Goal: Information Seeking & Learning: Check status

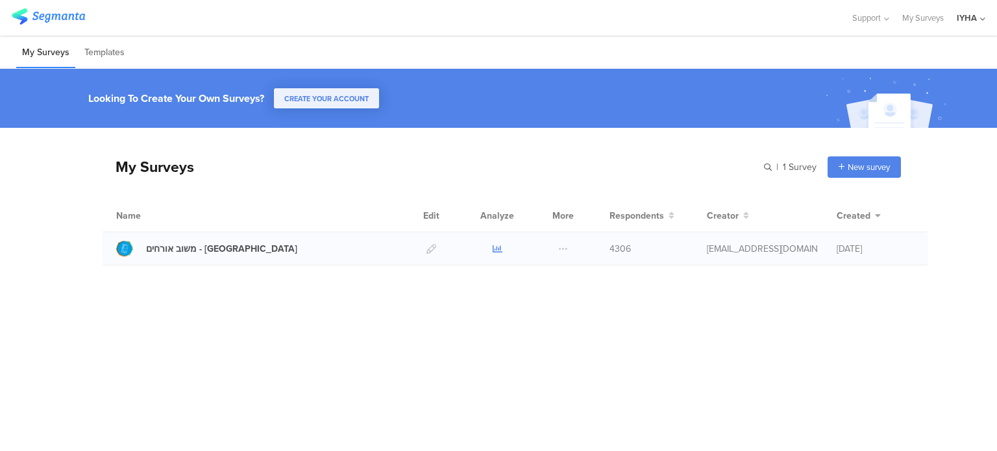
click at [498, 250] on icon at bounding box center [498, 249] width 10 height 10
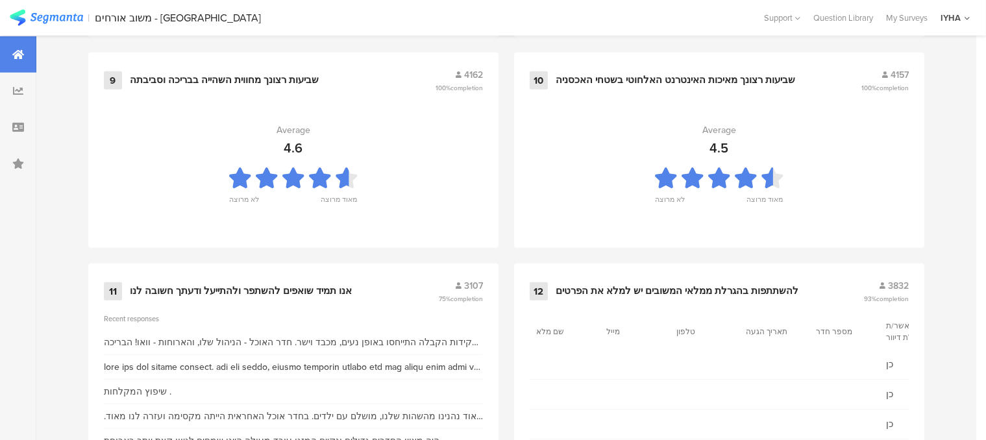
scroll to position [1460, 0]
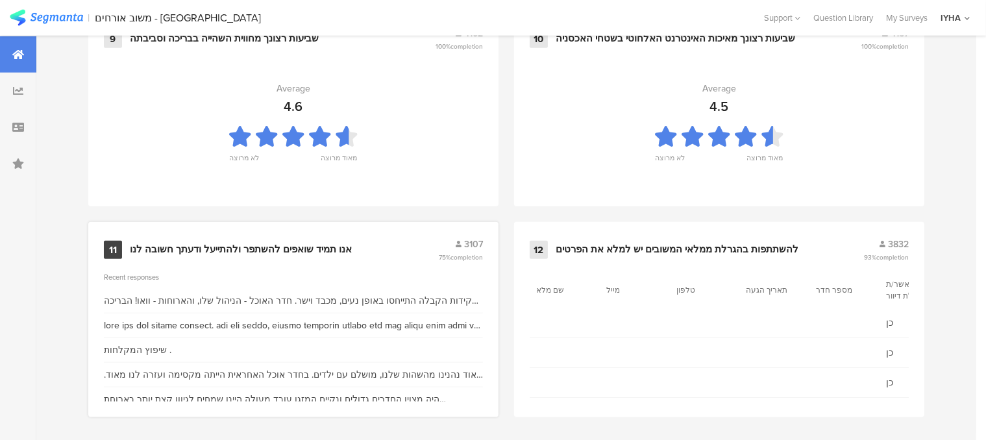
click at [313, 244] on div "אנו תמיד שואפים להשתפר ולהתייעל ודעתך חשובה לנו" at bounding box center [241, 250] width 222 height 13
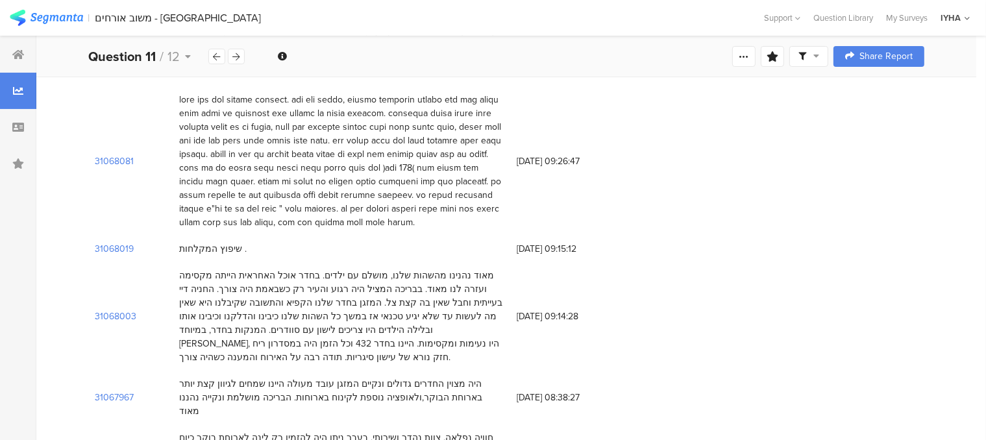
scroll to position [130, 0]
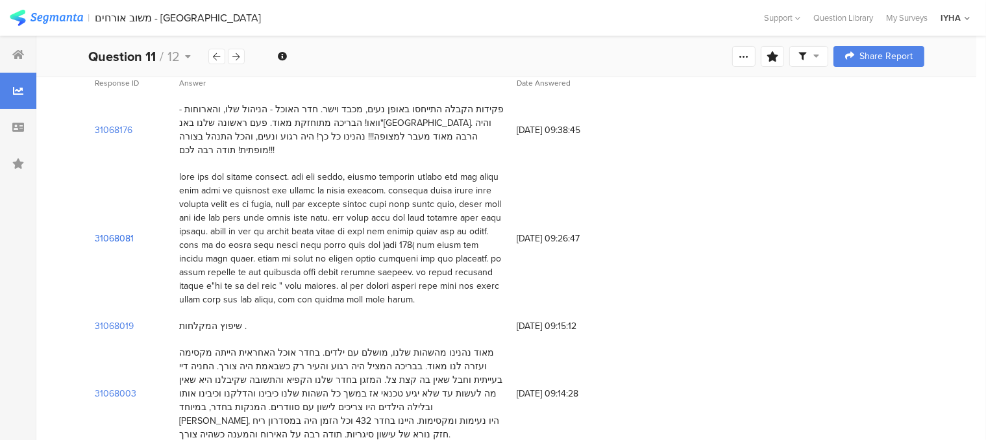
click at [131, 232] on section "31068081" at bounding box center [114, 239] width 39 height 14
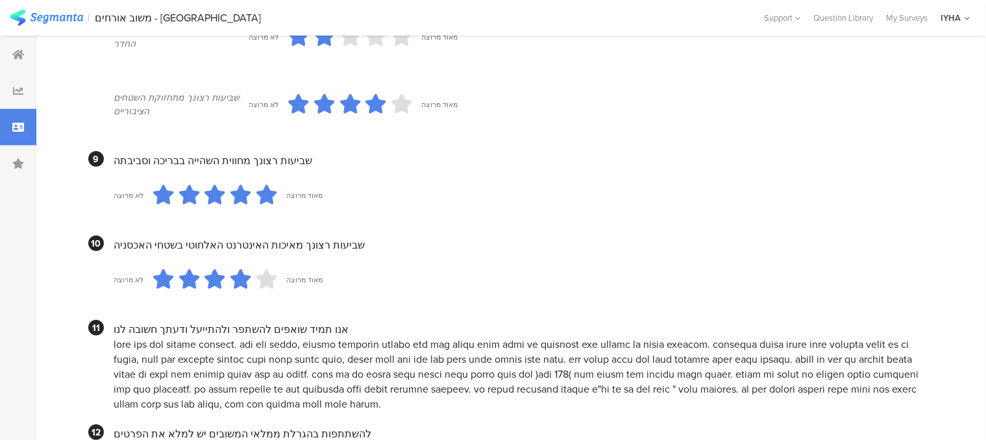
scroll to position [1074, 0]
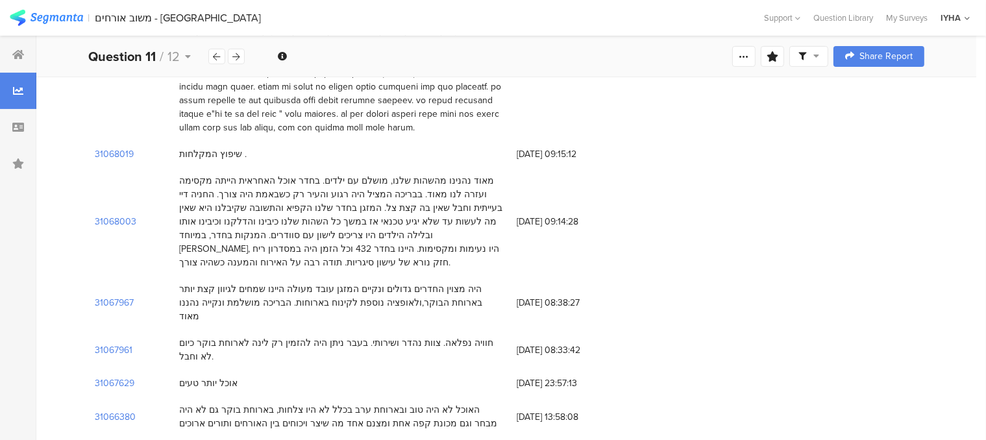
scroll to position [325, 0]
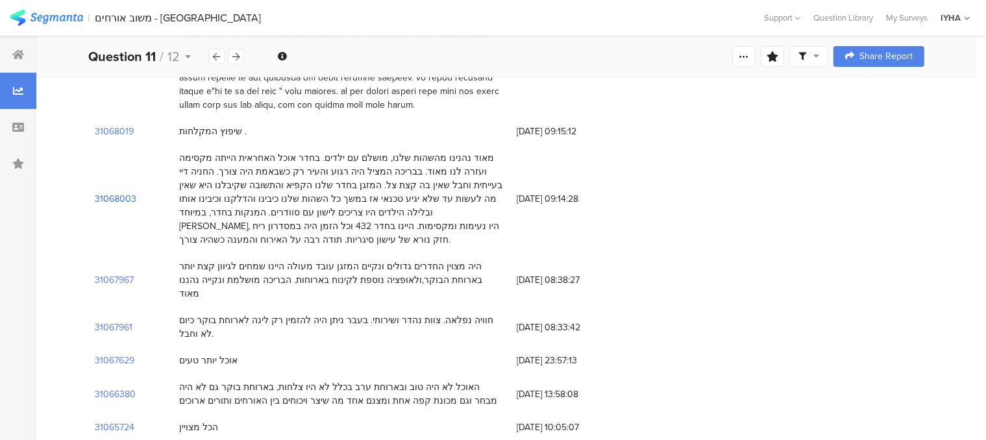
click at [122, 192] on section "31068003" at bounding box center [116, 199] width 42 height 14
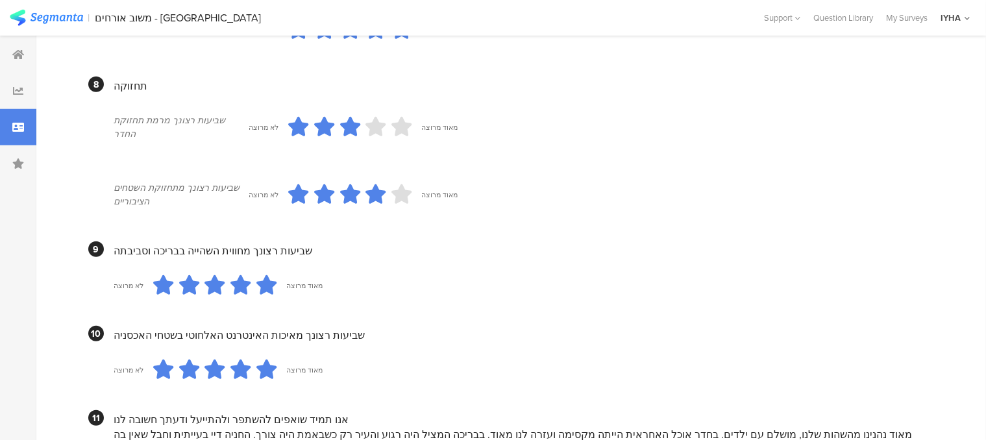
scroll to position [113, 0]
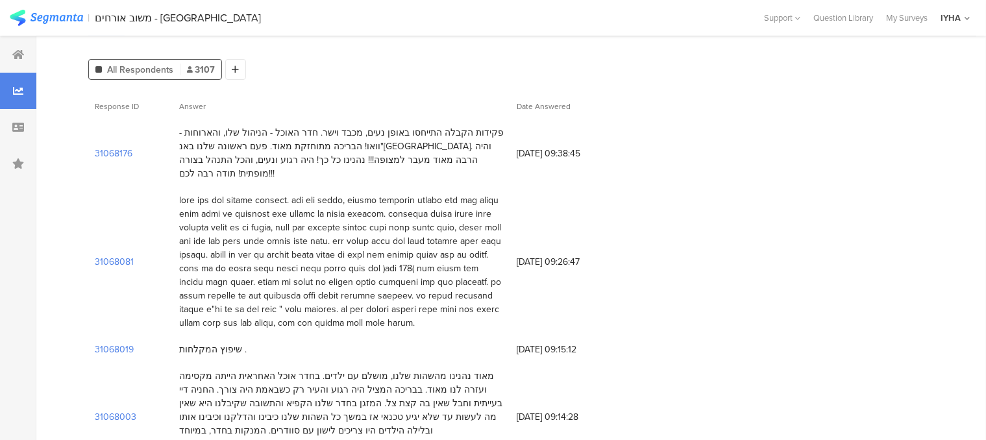
scroll to position [65, 0]
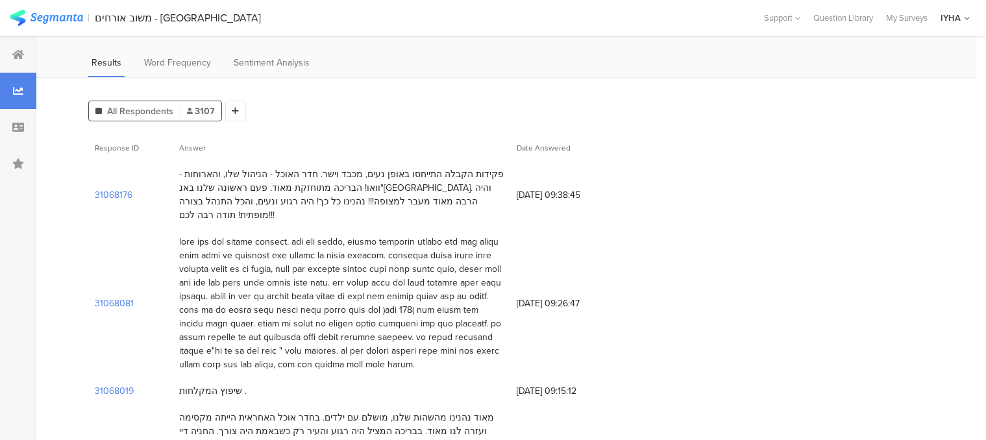
click at [646, 249] on div "31068081 21/08/2025 at 09:26:47" at bounding box center [506, 303] width 836 height 149
